Goal: Task Accomplishment & Management: Use online tool/utility

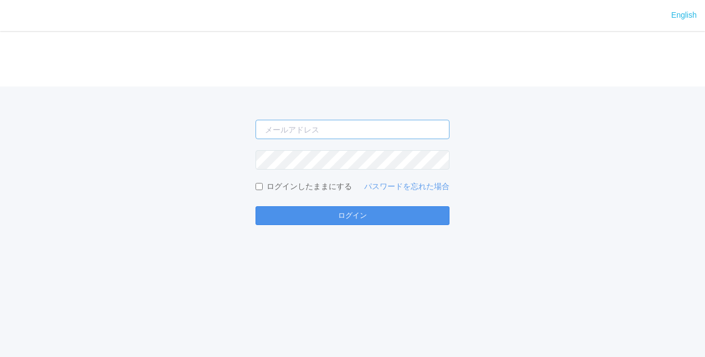
type input "[PERSON_NAME][EMAIL_ADDRESS][DOMAIN_NAME]"
click at [346, 223] on button "ログイン" at bounding box center [352, 215] width 194 height 19
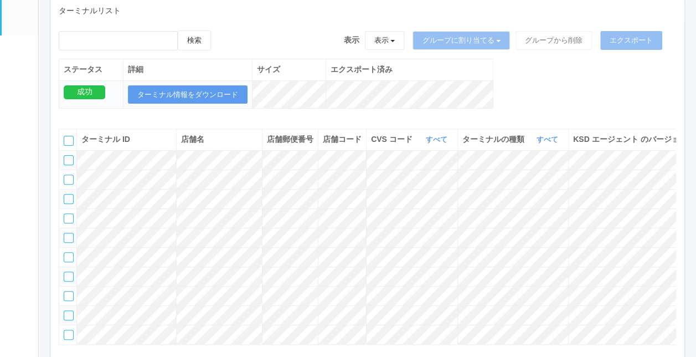
scroll to position [111, 0]
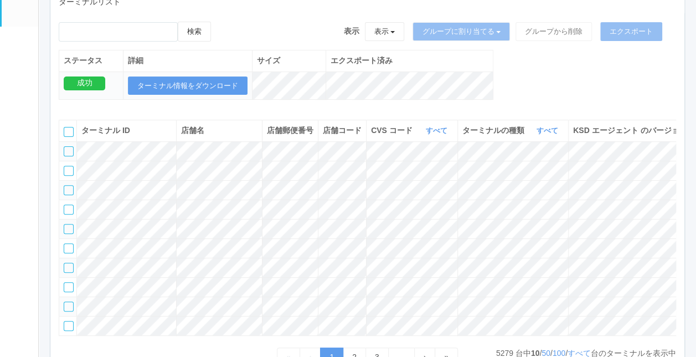
click at [22, 230] on link "ドキュメントを管理" at bounding box center [20, 214] width 37 height 34
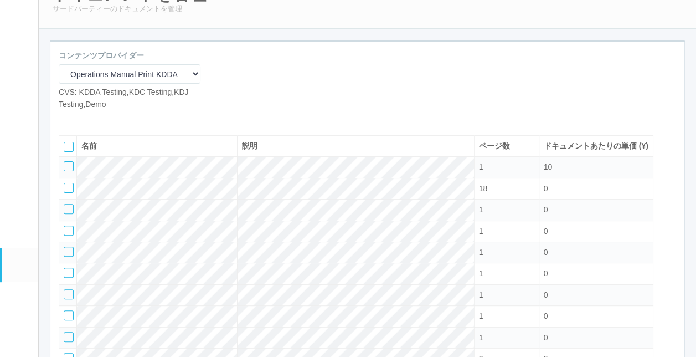
scroll to position [20, 0]
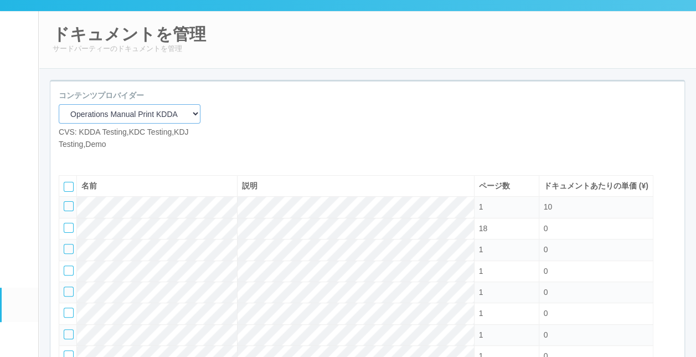
click at [181, 107] on select "Operations Manual Print KDDA OMPテストプリント Test Provider マニュアル・POP印刷（セコマ） マニュアル Op…" at bounding box center [130, 113] width 142 height 19
select select "d61bc601-c7d4-48cb-8c6e-323a827217fa"
click at [59, 104] on select "Operations Manual Print KDDA OMPテストプリント Test Provider マニュアル・POP印刷（セコマ） マニュアル Op…" at bounding box center [130, 113] width 142 height 19
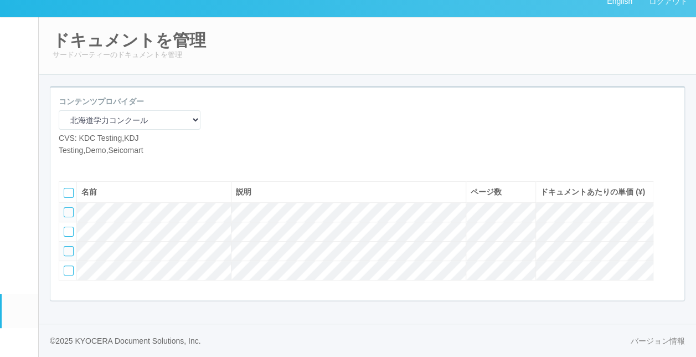
scroll to position [39, 0]
click at [12, 275] on link "コンテンツプリント" at bounding box center [20, 277] width 37 height 34
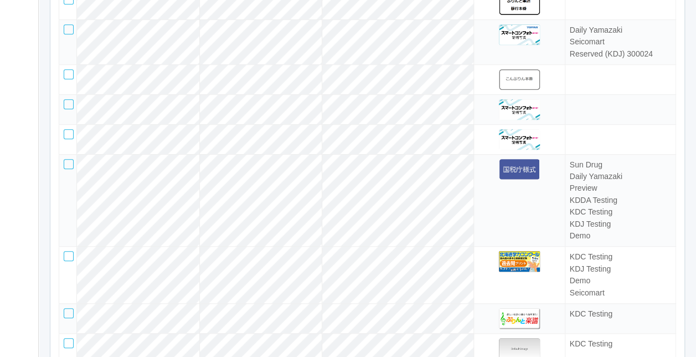
scroll to position [2714, 0]
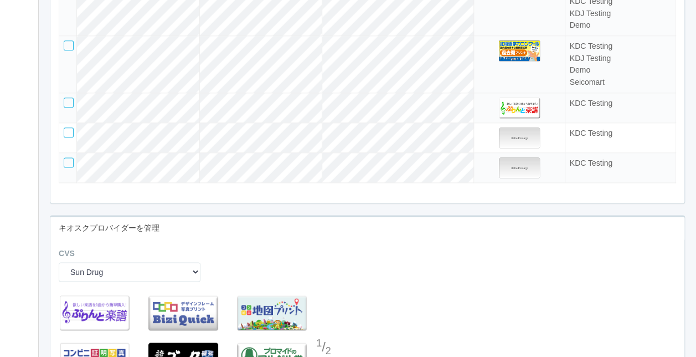
click at [67, 50] on div at bounding box center [69, 45] width 10 height 10
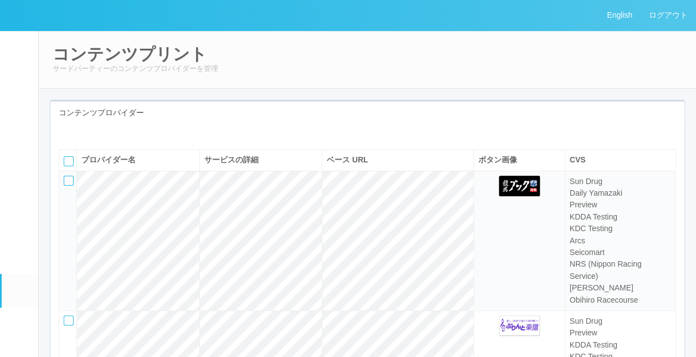
scroll to position [0, 0]
click at [75, 132] on icon at bounding box center [75, 132] width 0 height 0
select select "omp"
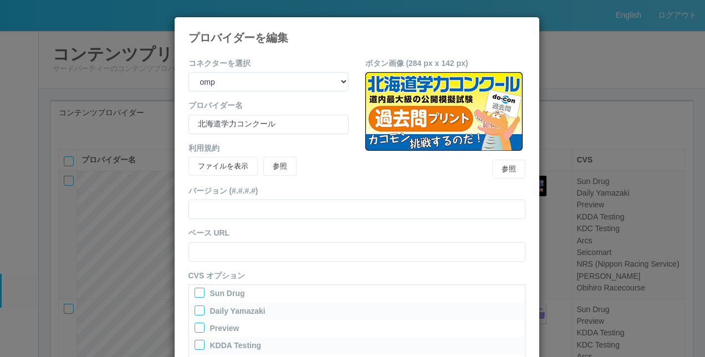
click at [525, 25] on icon at bounding box center [525, 25] width 0 height 0
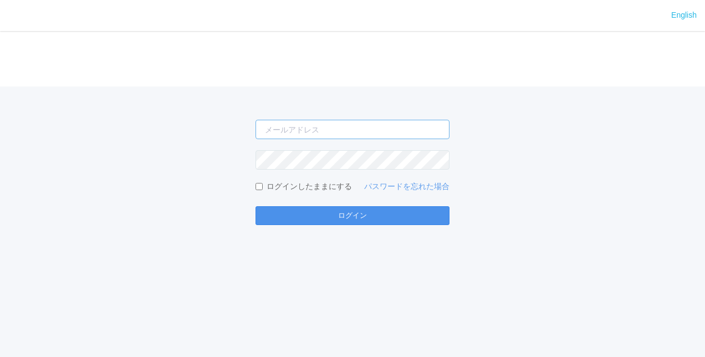
type input "[PERSON_NAME][EMAIL_ADDRESS][DOMAIN_NAME]"
click at [305, 210] on button "ログイン" at bounding box center [352, 215] width 194 height 19
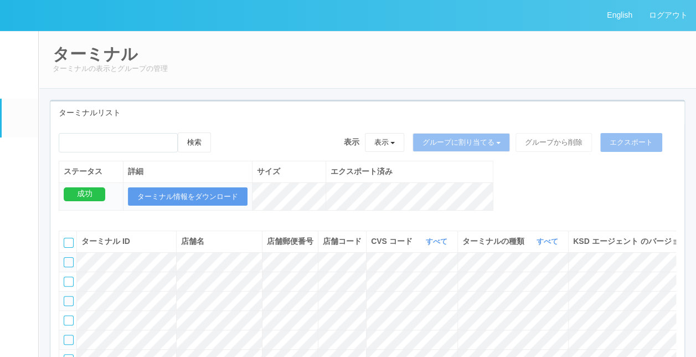
click at [19, 293] on em at bounding box center [19, 293] width 0 height 0
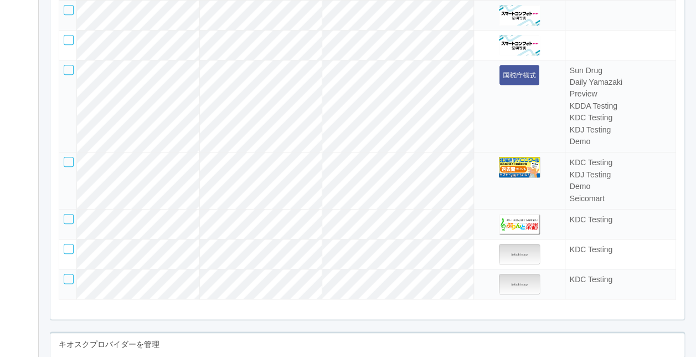
click at [65, 167] on div at bounding box center [69, 162] width 10 height 10
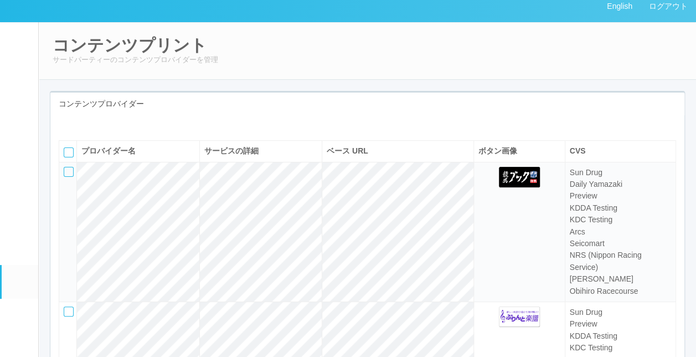
click at [75, 124] on icon at bounding box center [75, 124] width 0 height 0
select select "omp"
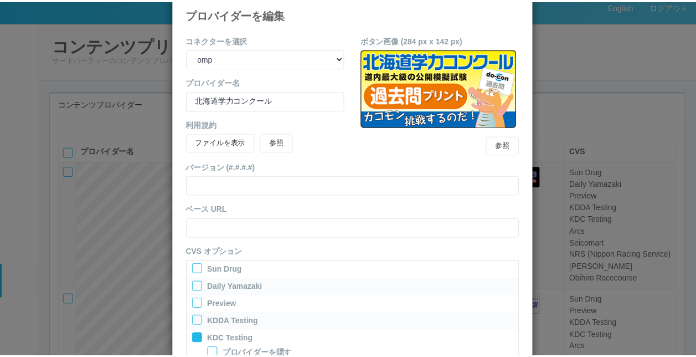
scroll to position [0, 0]
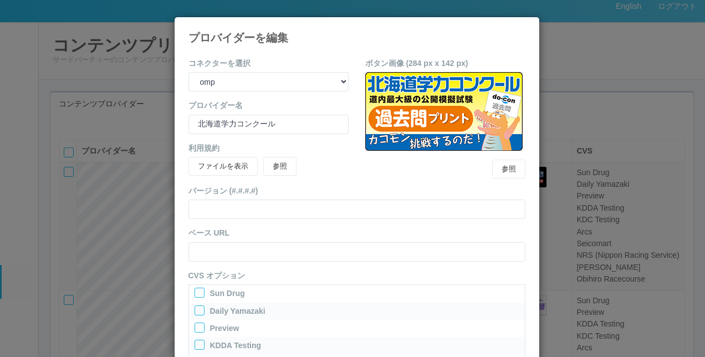
click at [525, 25] on icon at bounding box center [525, 25] width 0 height 0
